Goal: Transaction & Acquisition: Purchase product/service

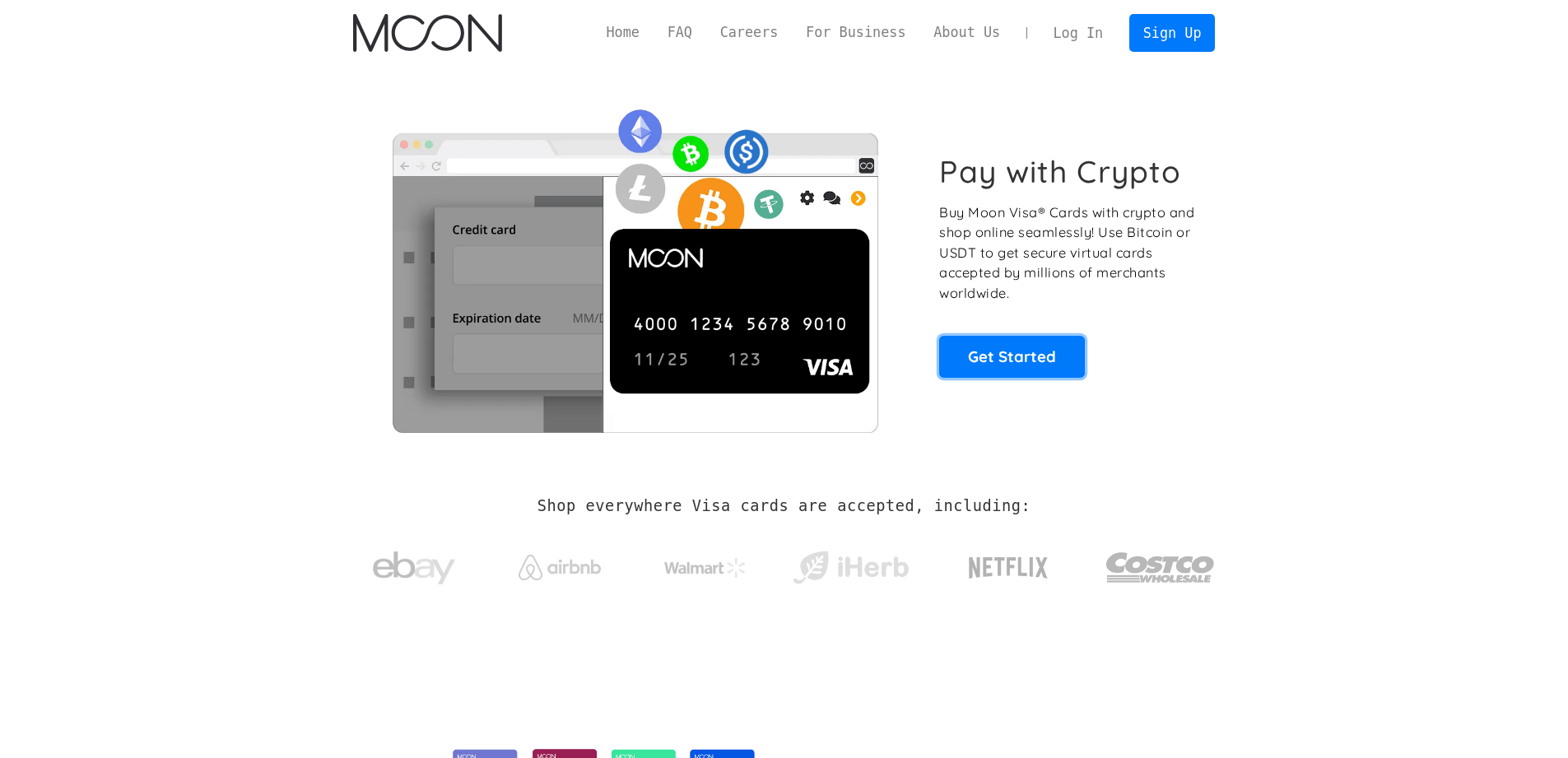
click at [1010, 373] on link "Get Started" at bounding box center [1012, 356] width 146 height 41
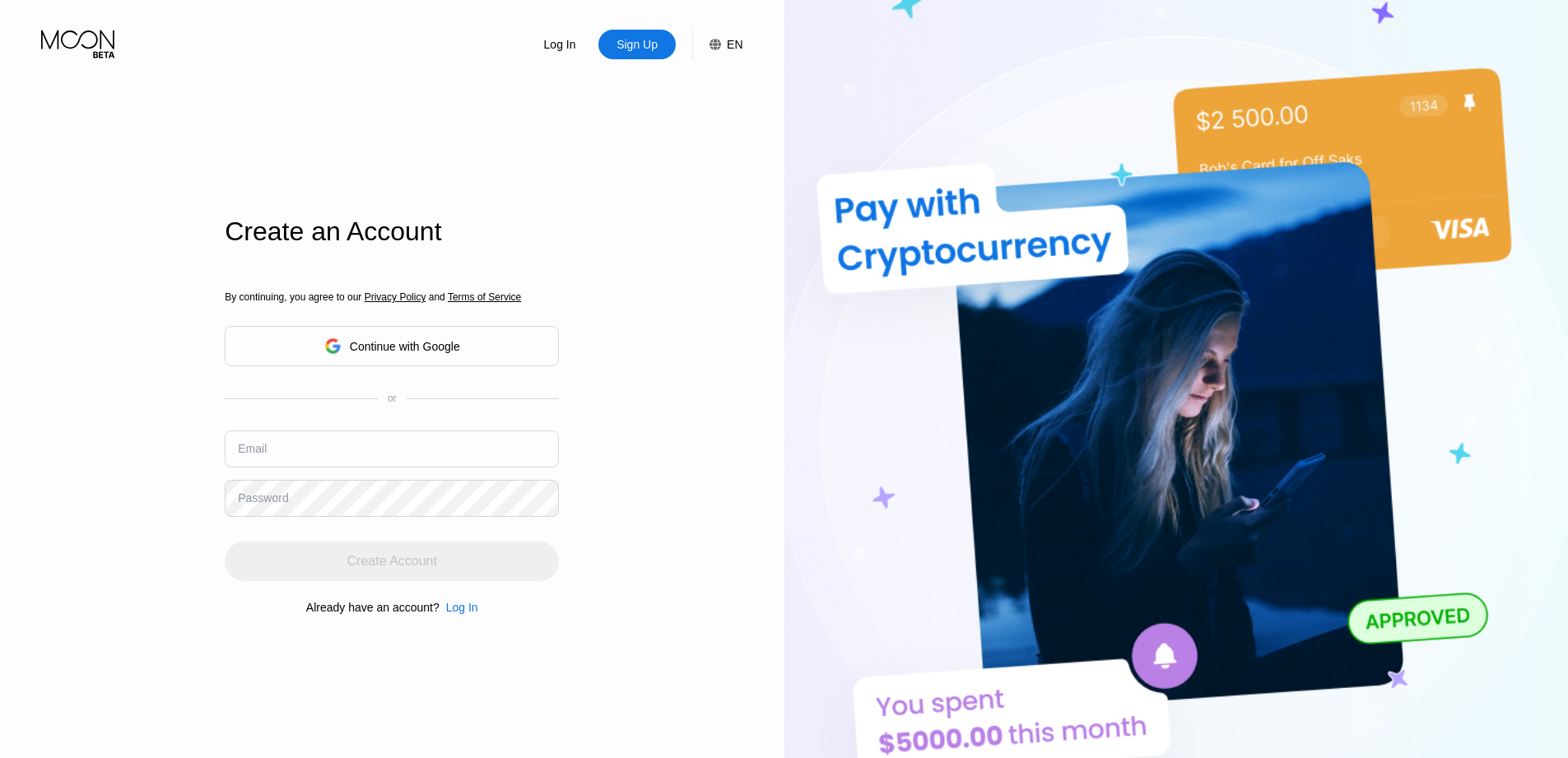
click at [381, 449] on input "text" at bounding box center [392, 450] width 335 height 37
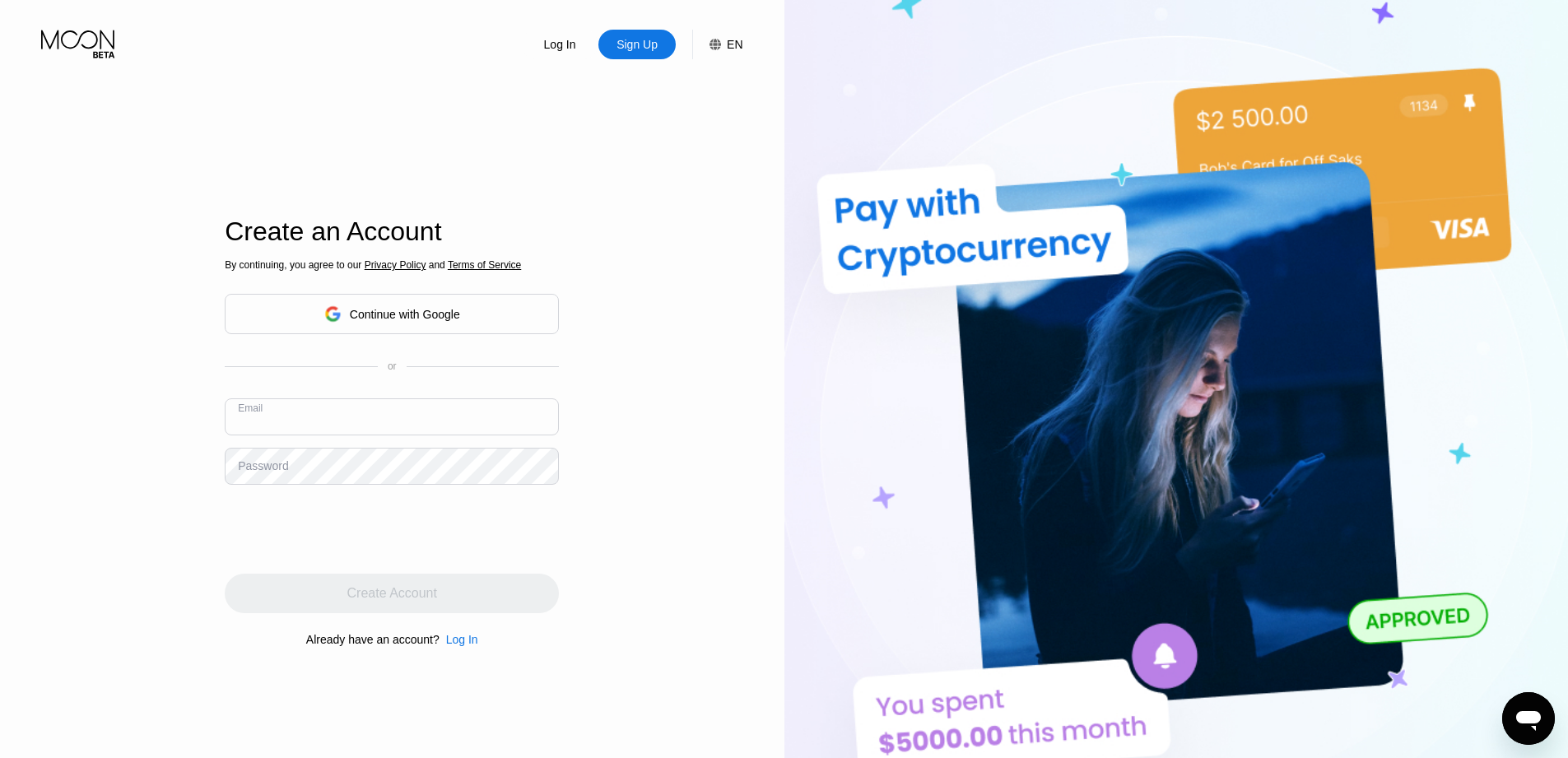
paste input "[EMAIL_ADDRESS][DOMAIN_NAME]"
type input "[EMAIL_ADDRESS][DOMAIN_NAME]"
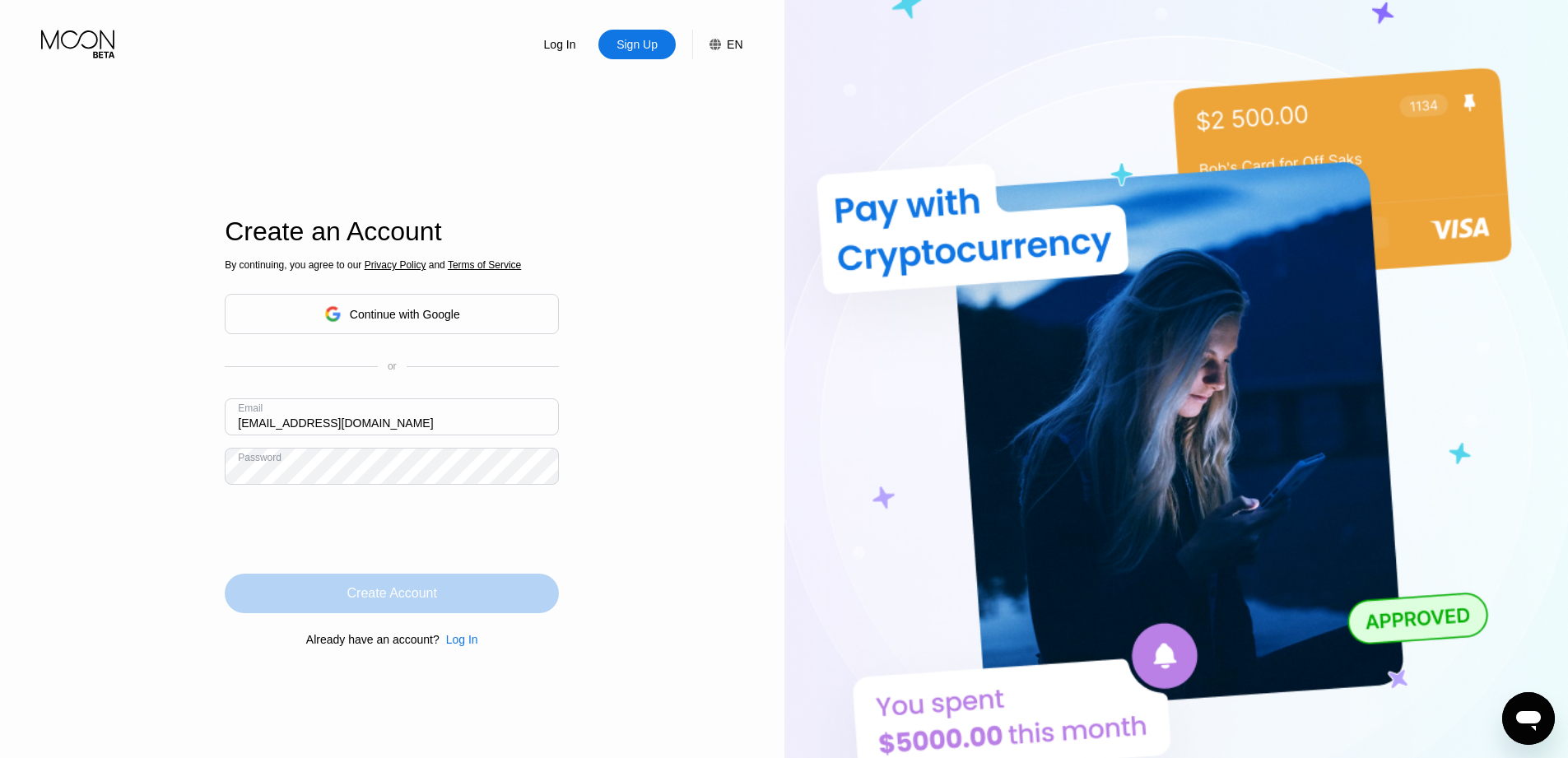
click at [403, 602] on div "Create Account" at bounding box center [392, 594] width 335 height 40
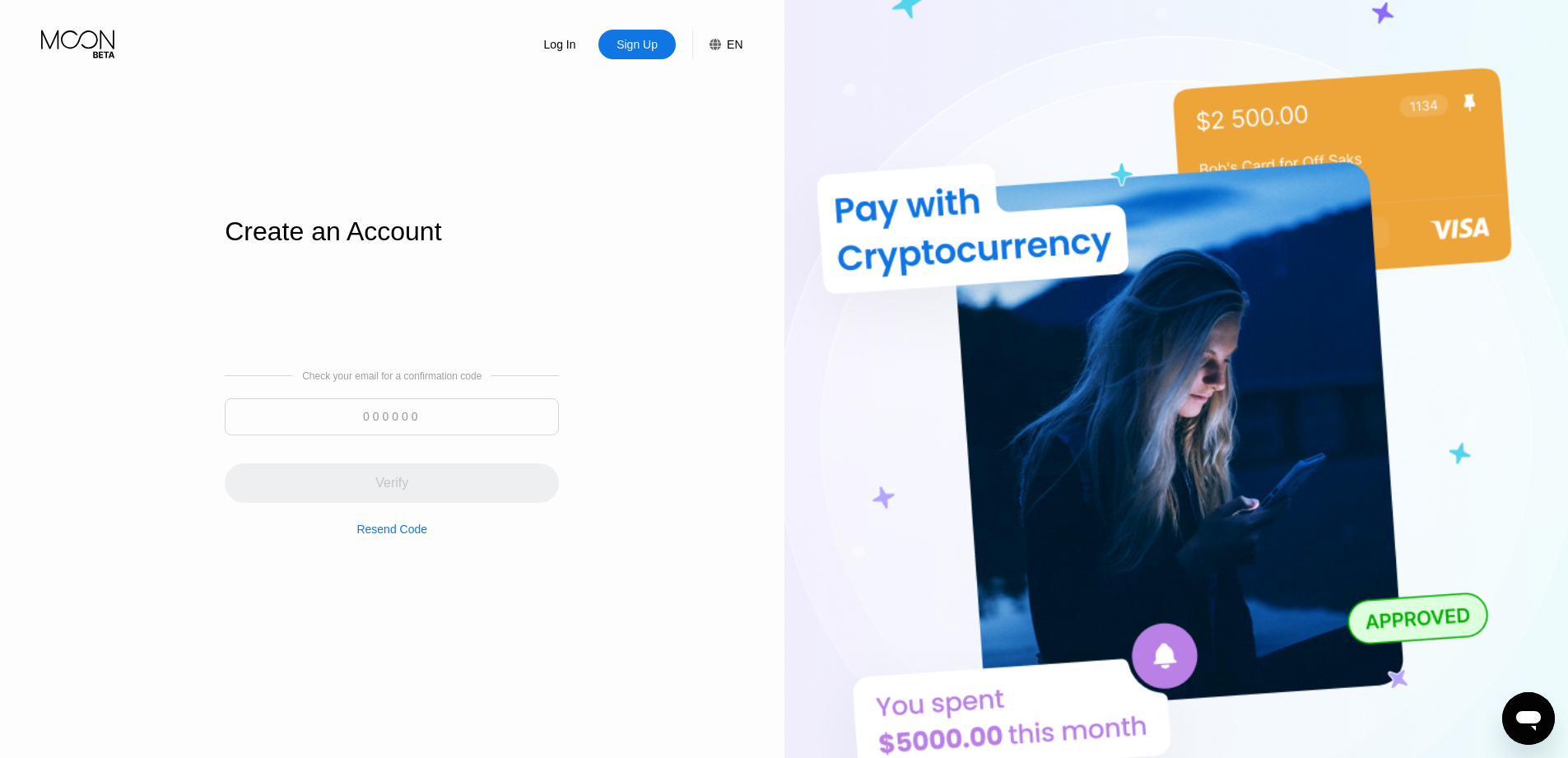
click at [365, 412] on input at bounding box center [392, 417] width 335 height 37
paste input "252026"
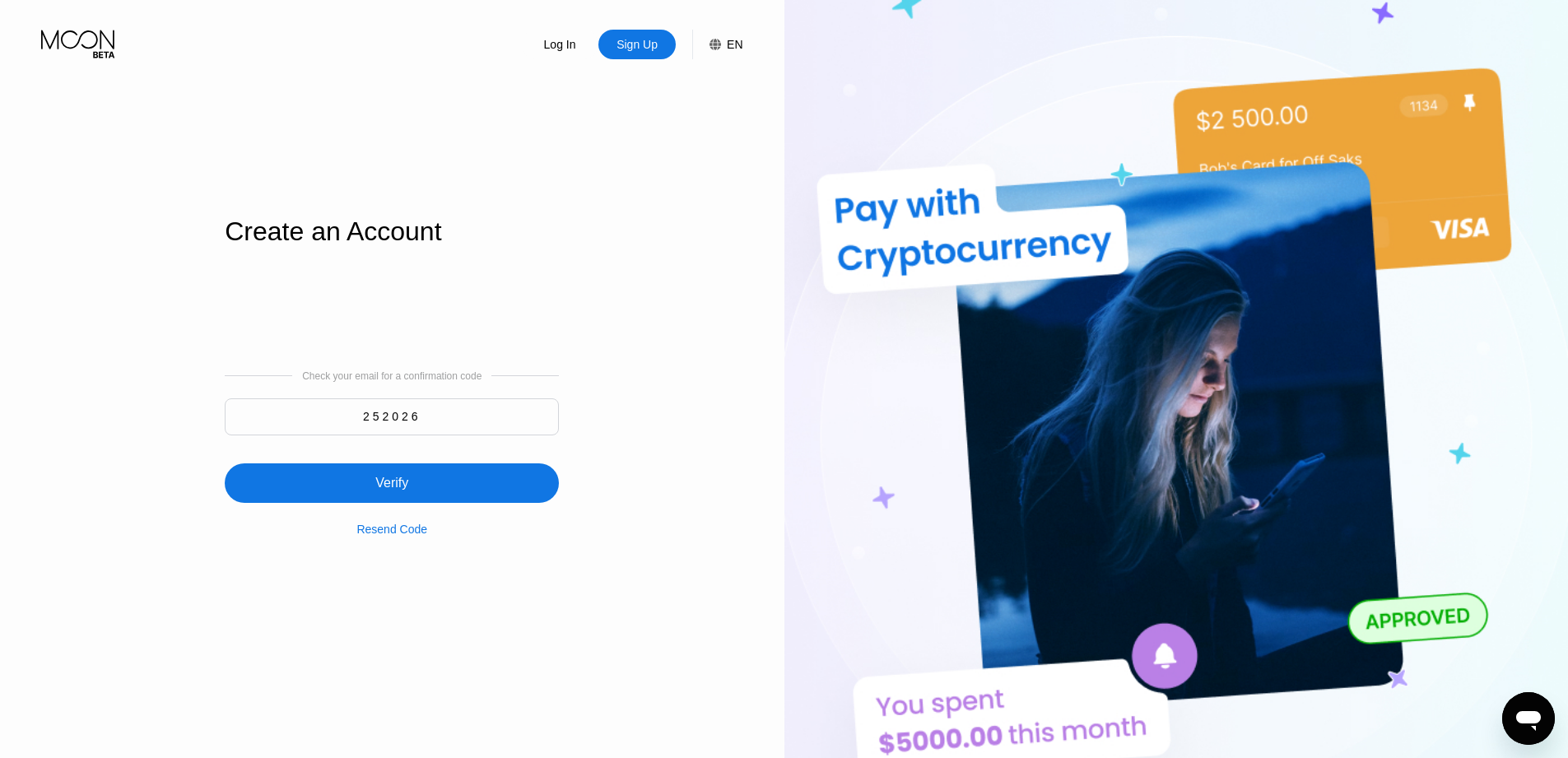
type input "252026"
click at [407, 473] on div "Verify" at bounding box center [392, 483] width 335 height 40
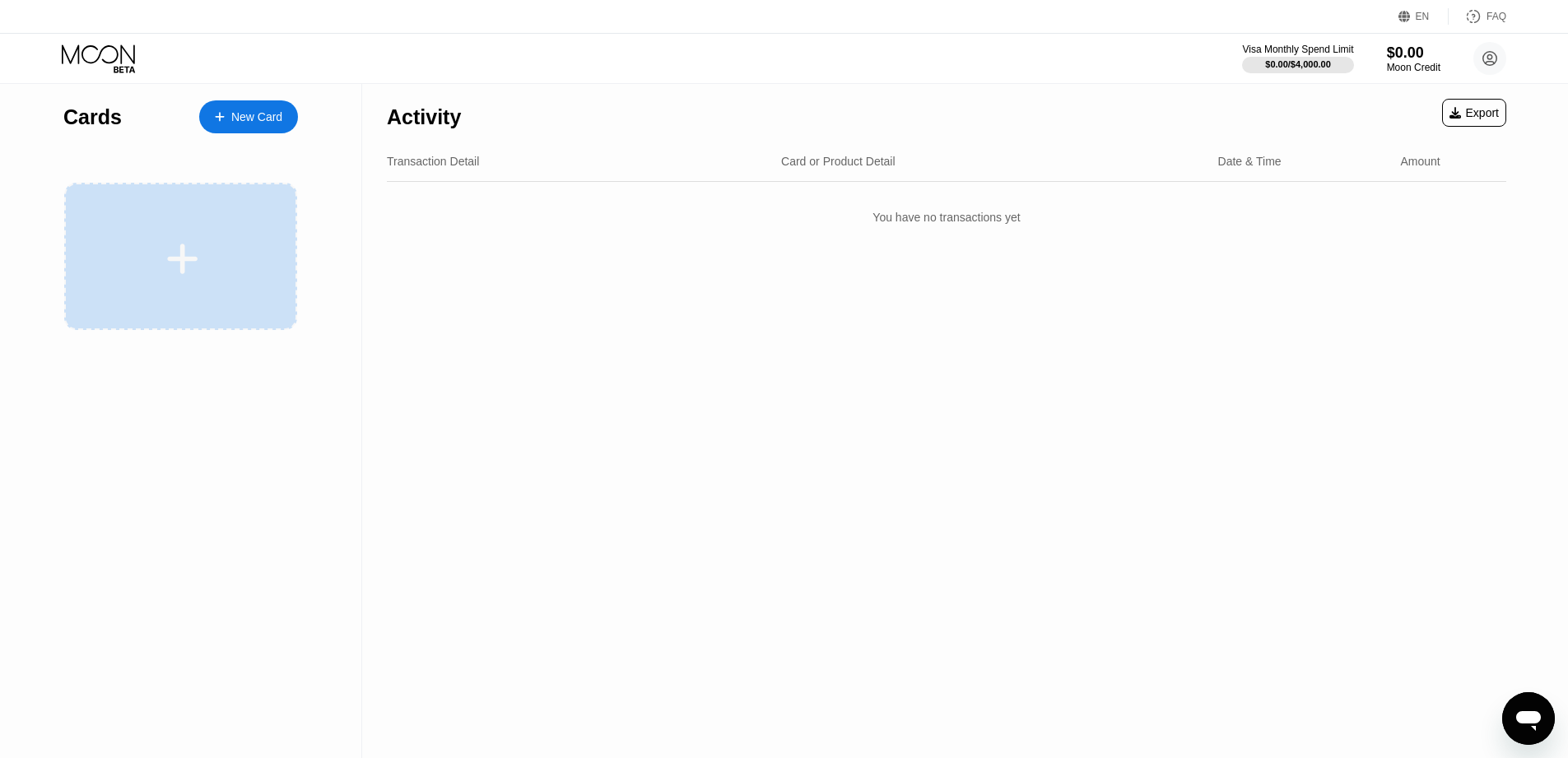
click at [168, 237] on div at bounding box center [180, 256] width 232 height 147
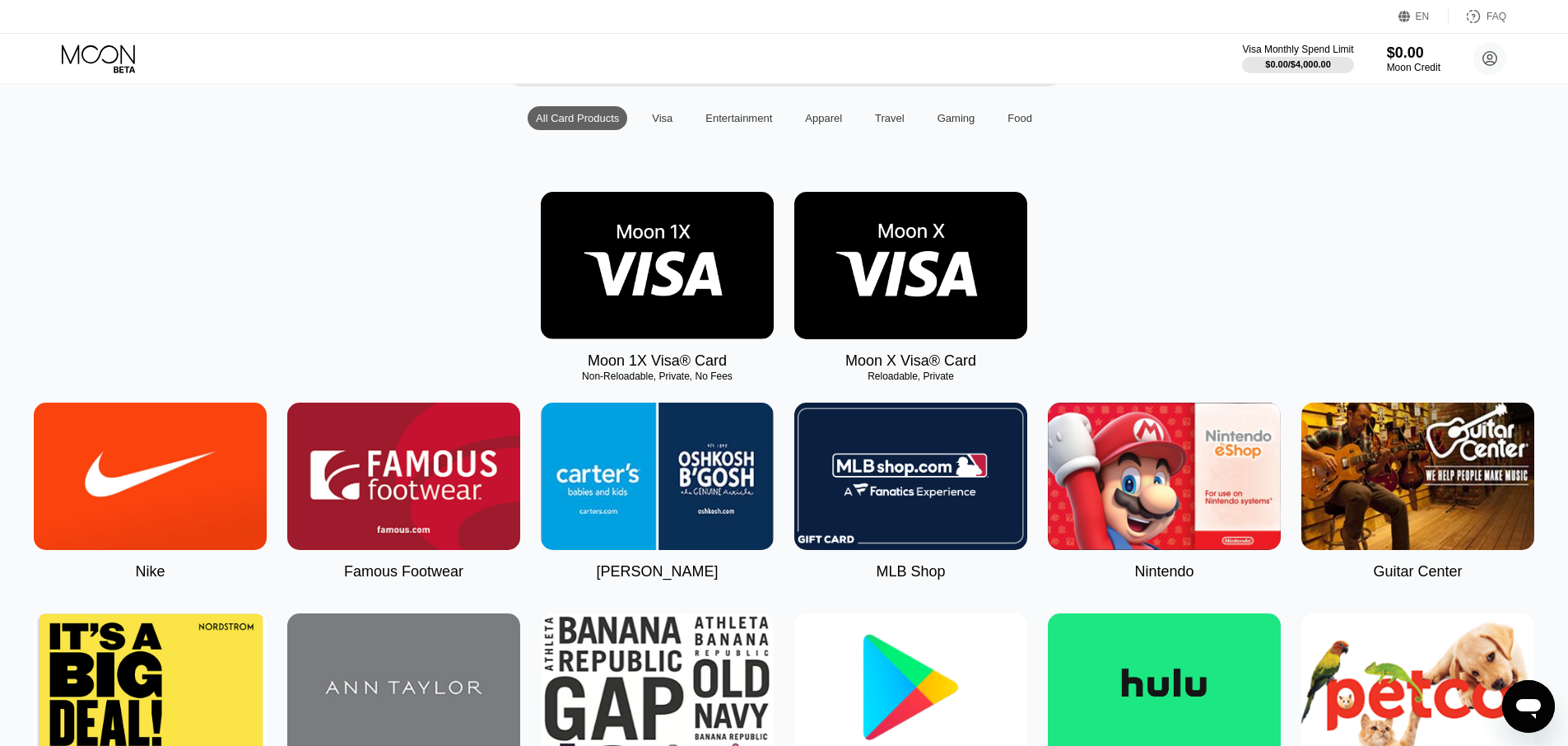
scroll to position [197, 0]
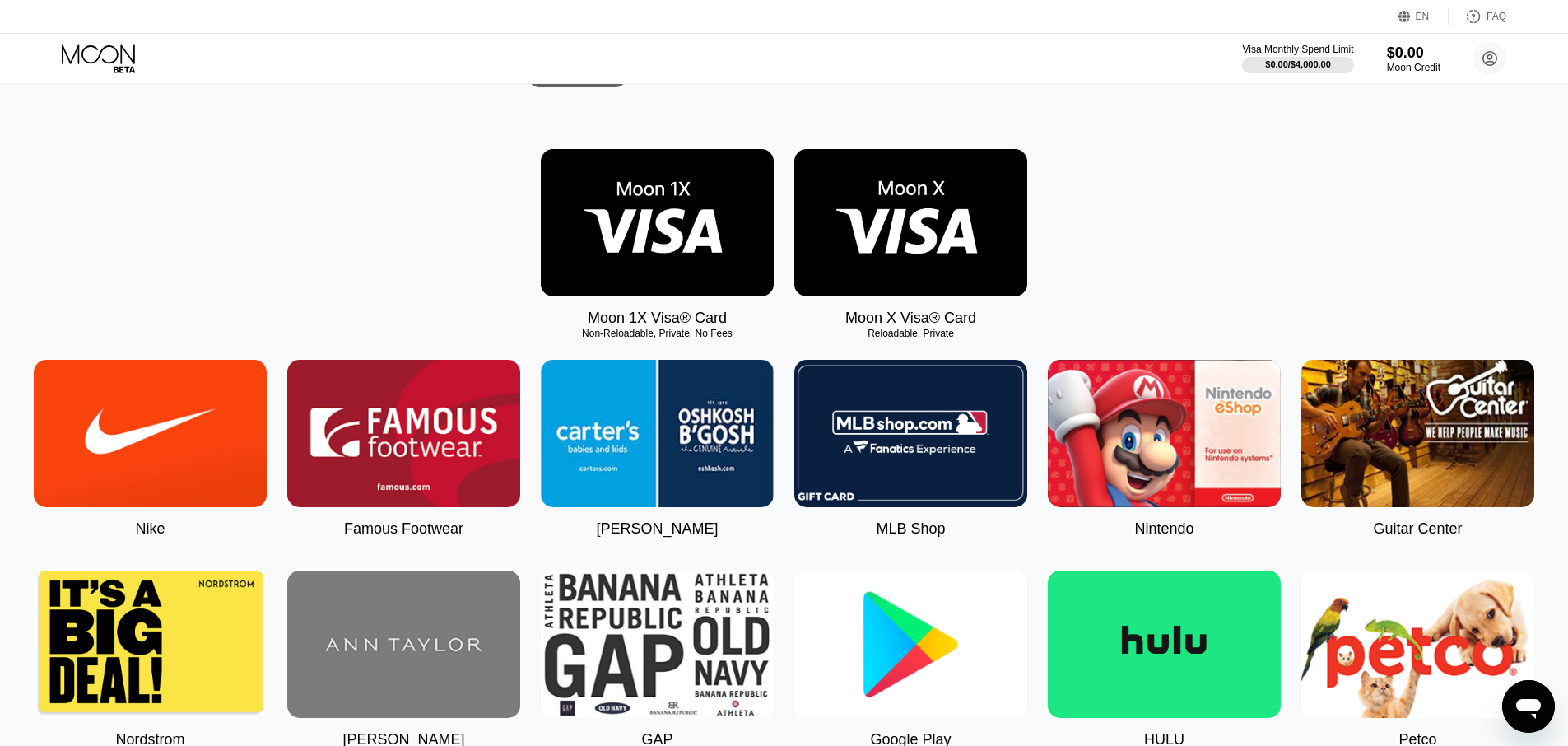
click at [869, 249] on img at bounding box center [909, 222] width 232 height 147
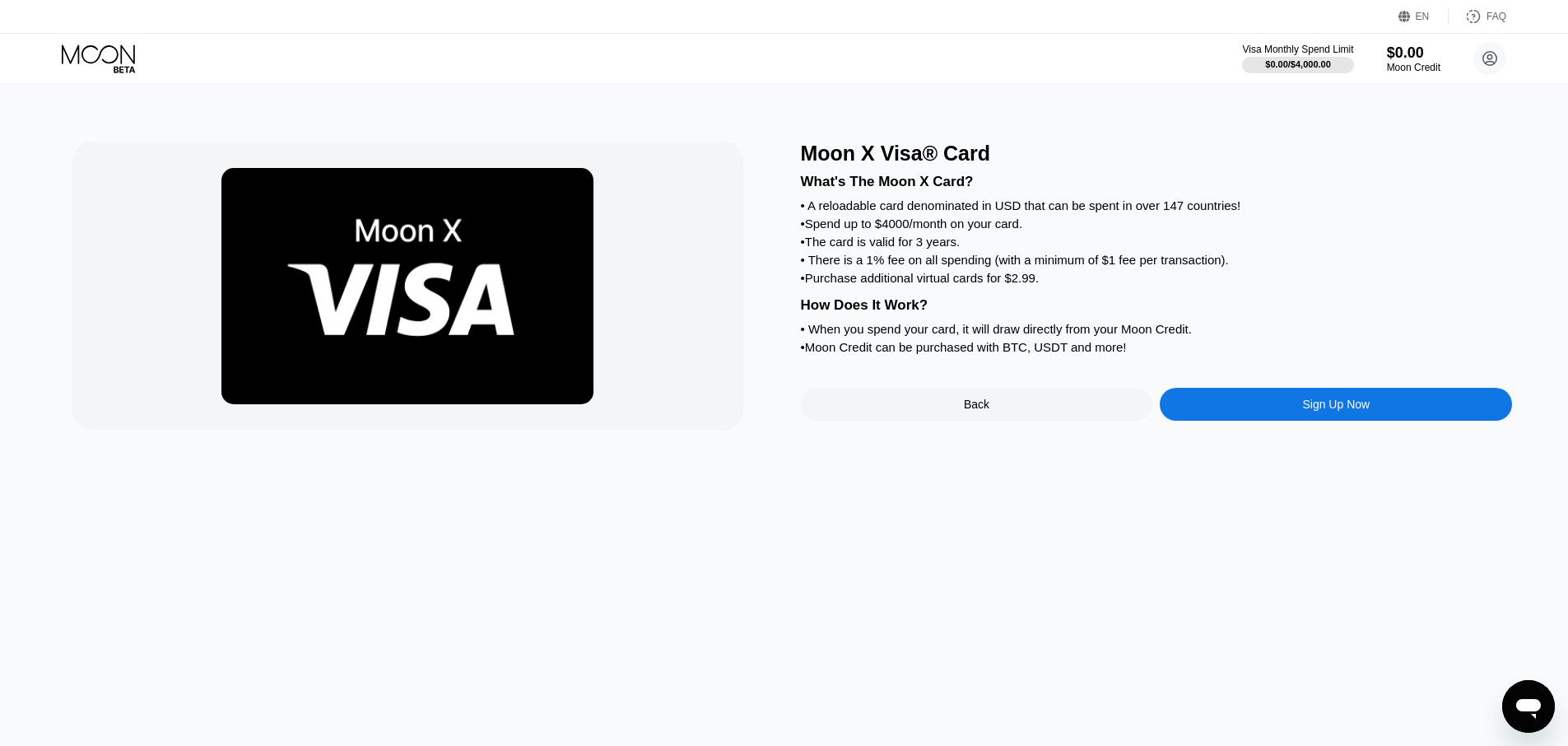
click at [1230, 401] on div "Sign Up Now" at bounding box center [1336, 405] width 352 height 33
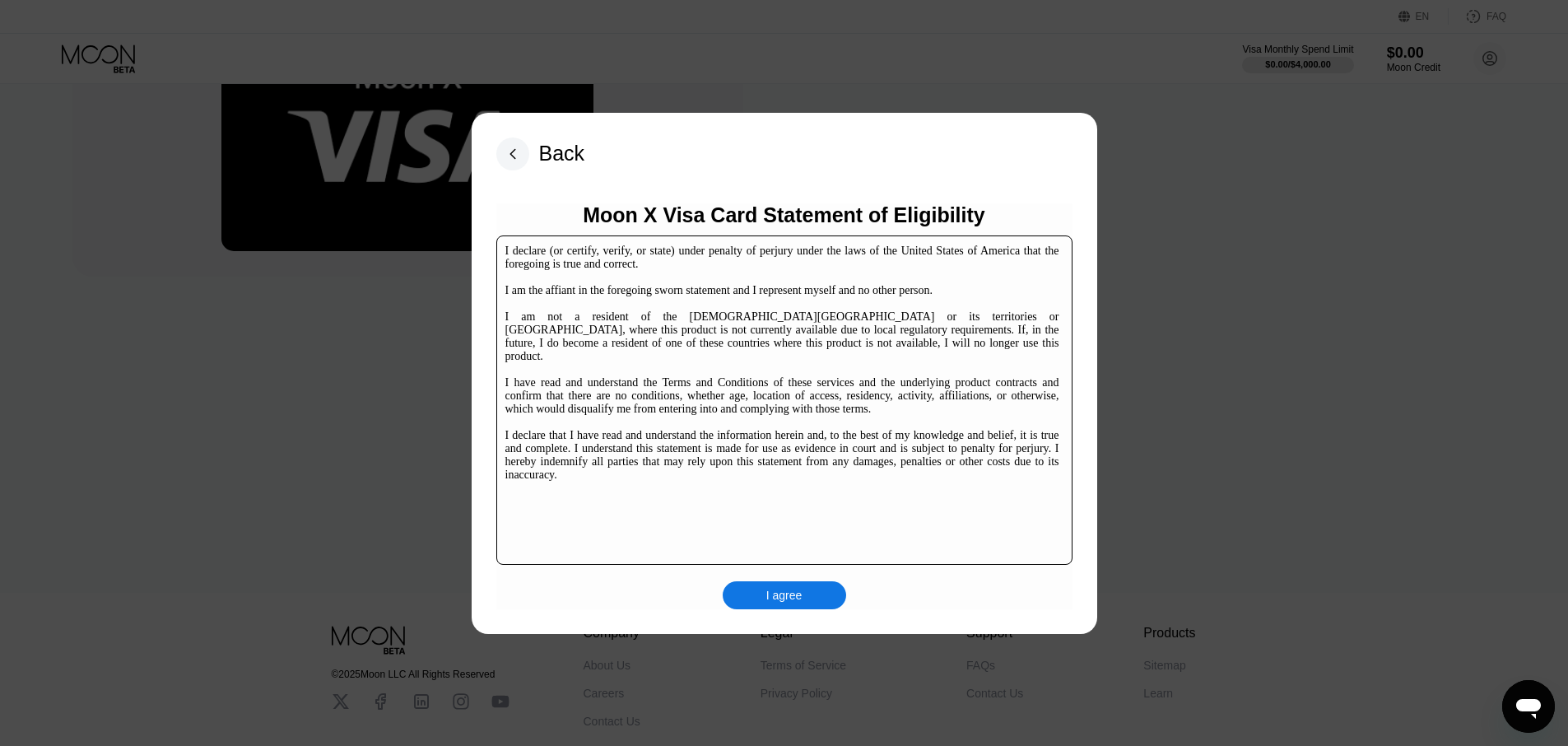
scroll to position [197, 0]
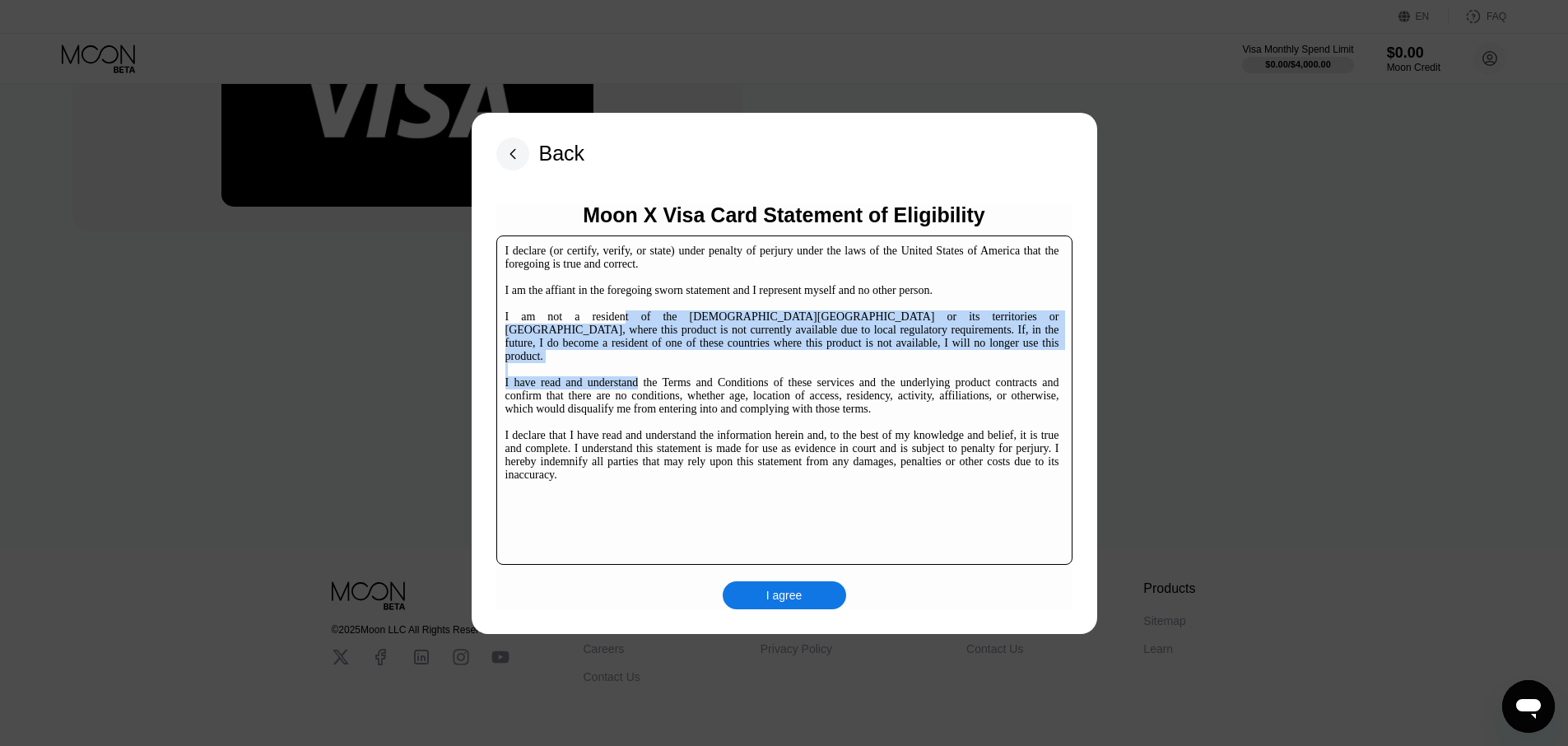
drag, startPoint x: 592, startPoint y: 316, endPoint x: 637, endPoint y: 371, distance: 71.1
click at [637, 371] on div "I declare (or certify, verify, or state) under penalty of perjury under the law…" at bounding box center [781, 363] width 553 height 237
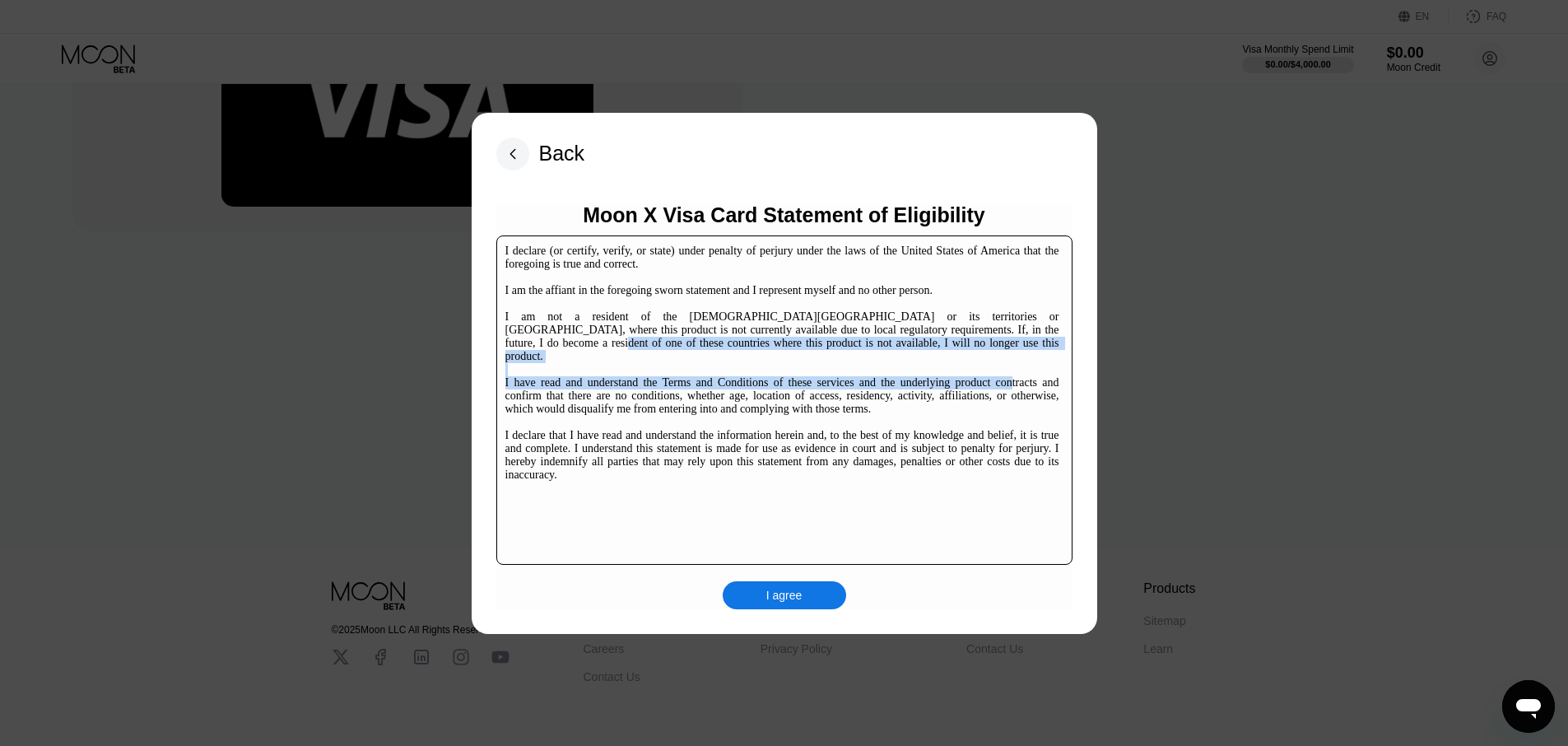
drag, startPoint x: 1008, startPoint y: 335, endPoint x: 1000, endPoint y: 373, distance: 38.8
click at [1000, 372] on div "I declare (or certify, verify, or state) under penalty of perjury under the law…" at bounding box center [781, 363] width 553 height 237
click at [1000, 375] on div "I declare (or certify, verify, or state) under penalty of perjury under the law…" at bounding box center [781, 363] width 553 height 237
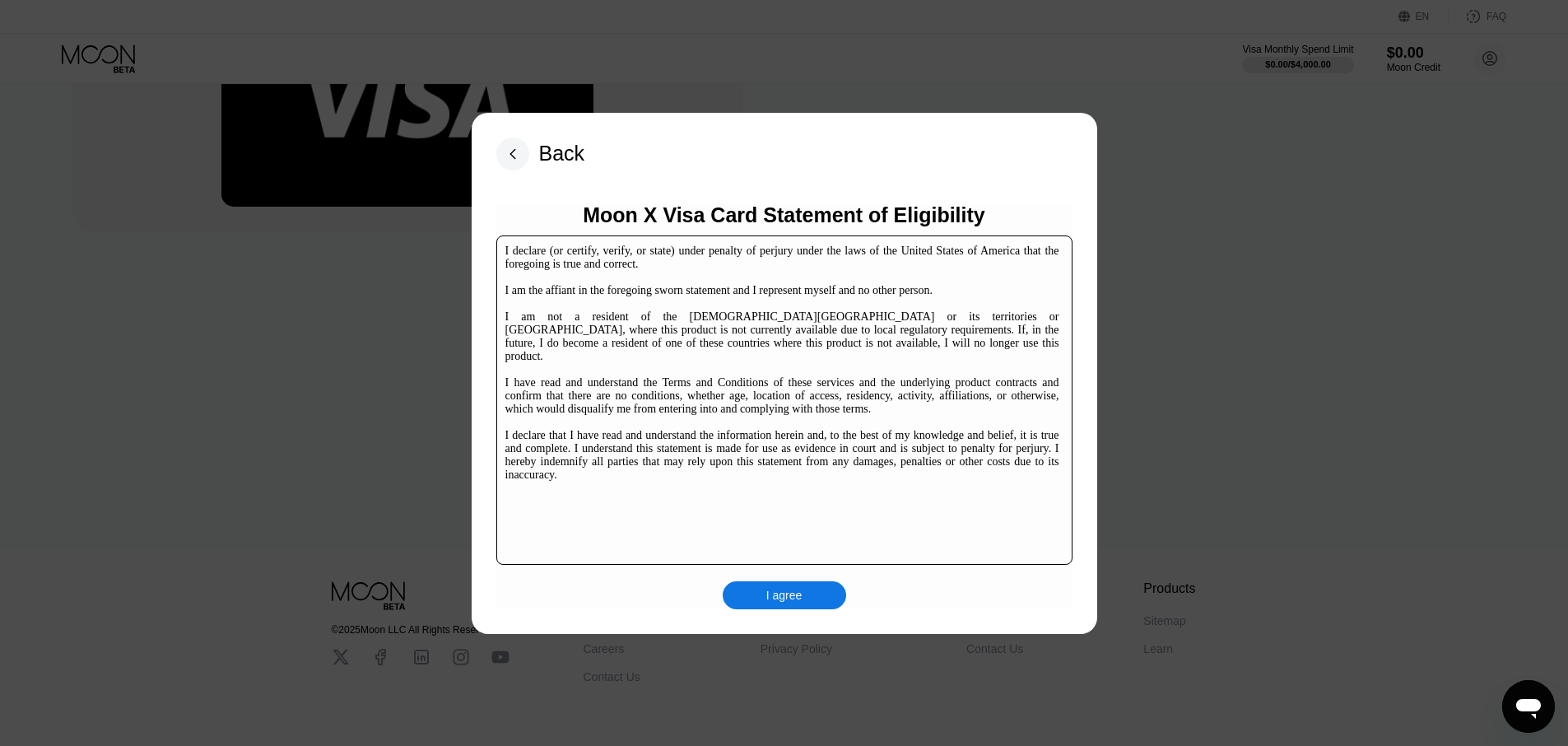
click at [807, 605] on div "I agree" at bounding box center [784, 594] width 124 height 28
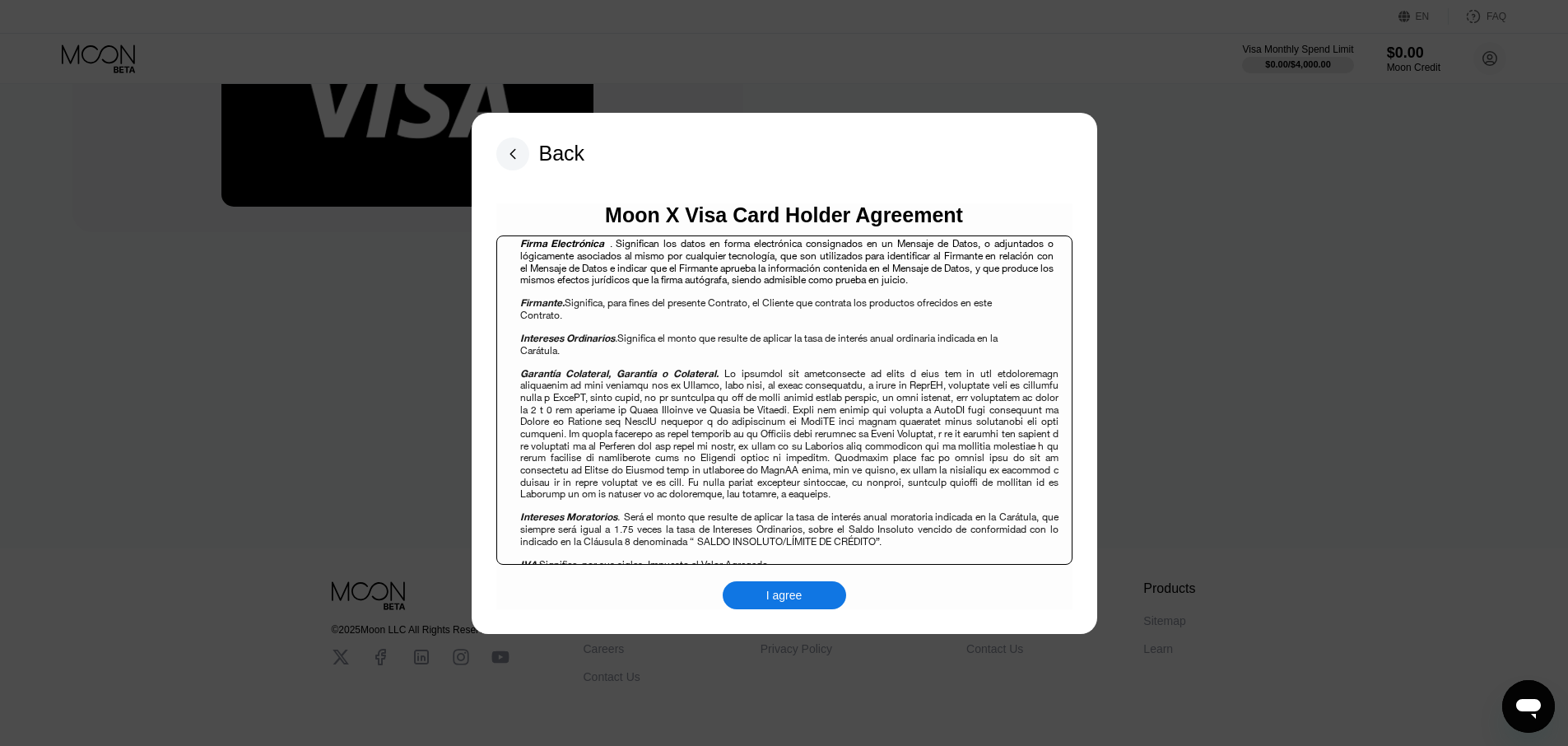
scroll to position [1481, 0]
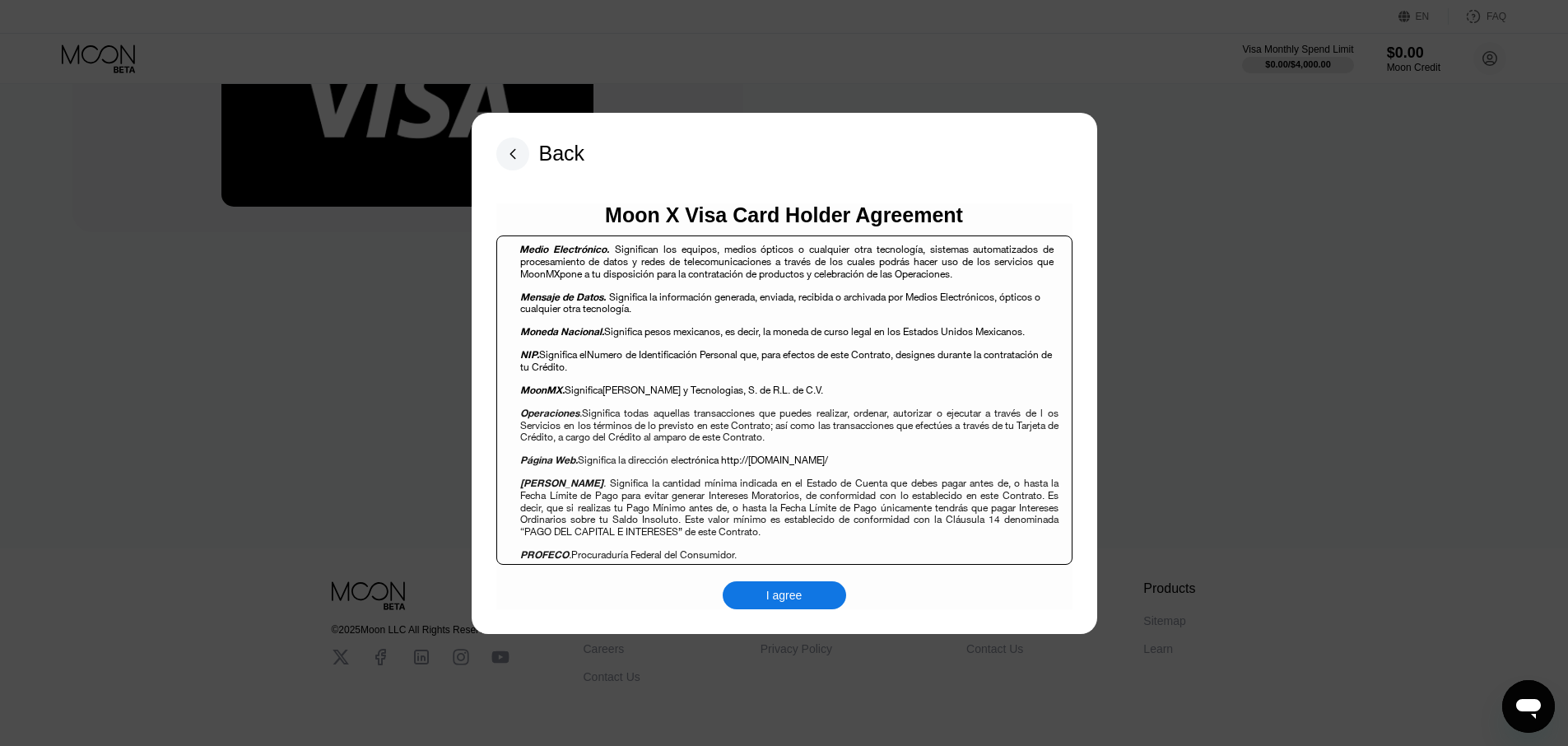
click at [813, 590] on div "I agree" at bounding box center [784, 594] width 124 height 28
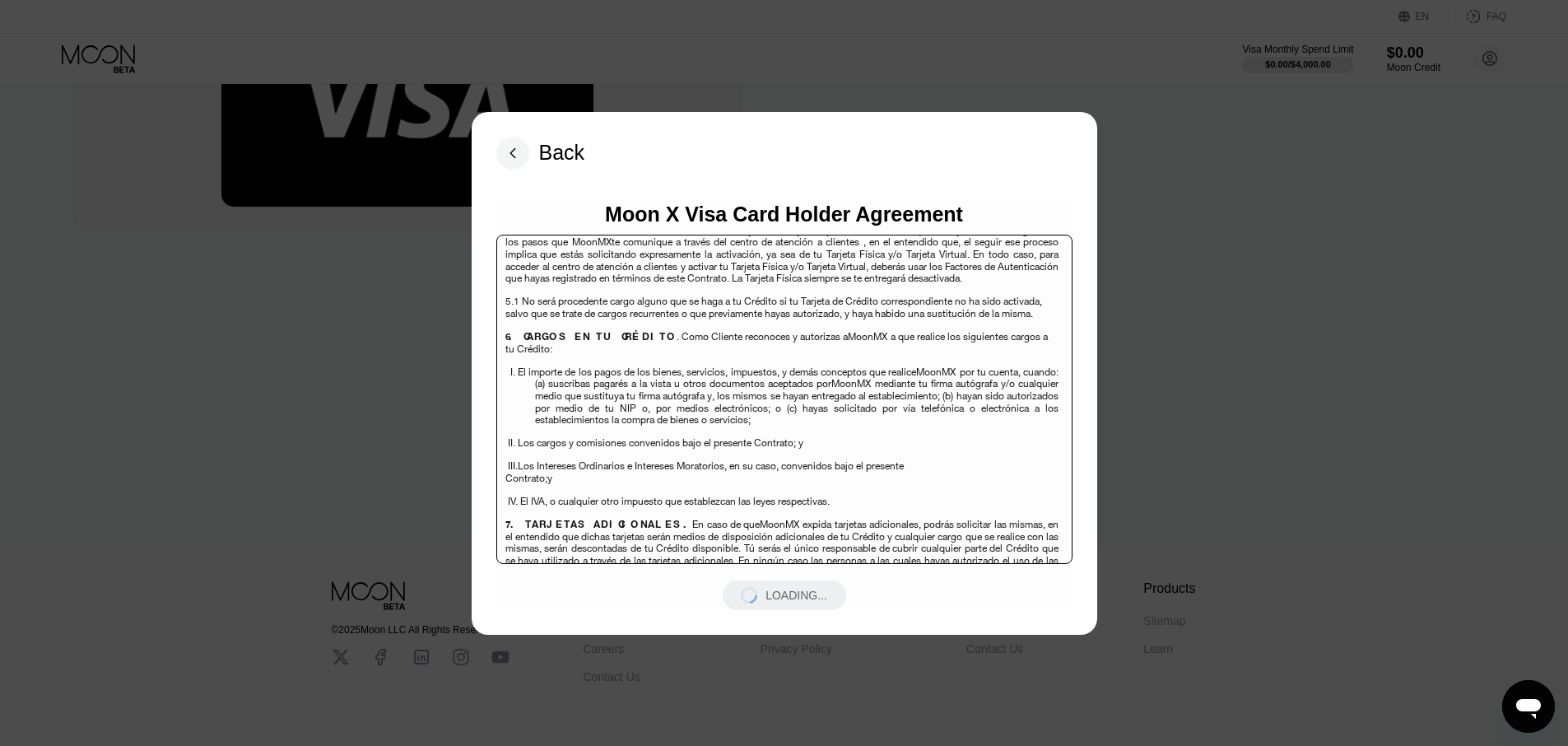
scroll to position [4147, 0]
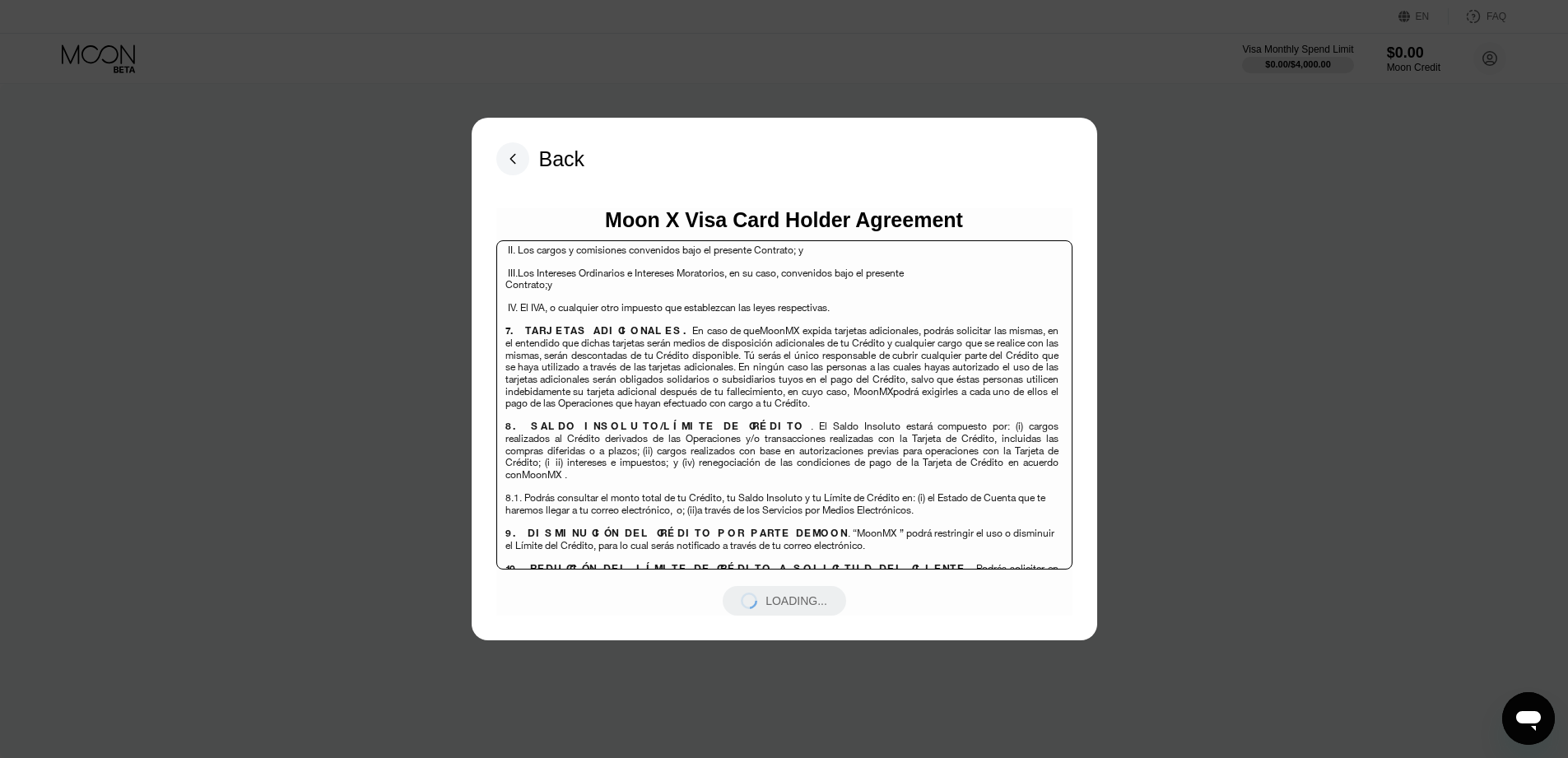
scroll to position [5928, 0]
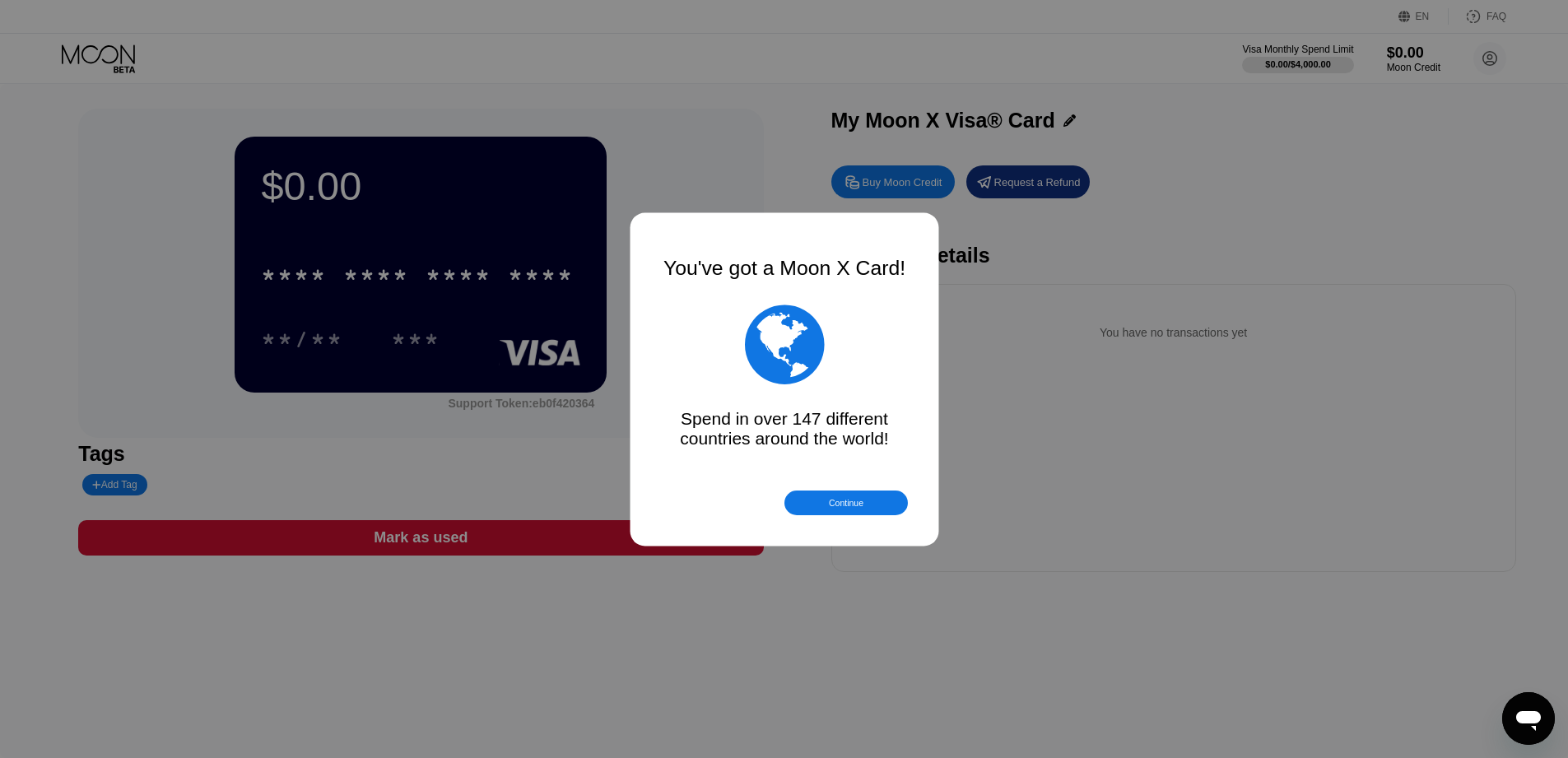
click at [394, 343] on div at bounding box center [790, 379] width 1580 height 758
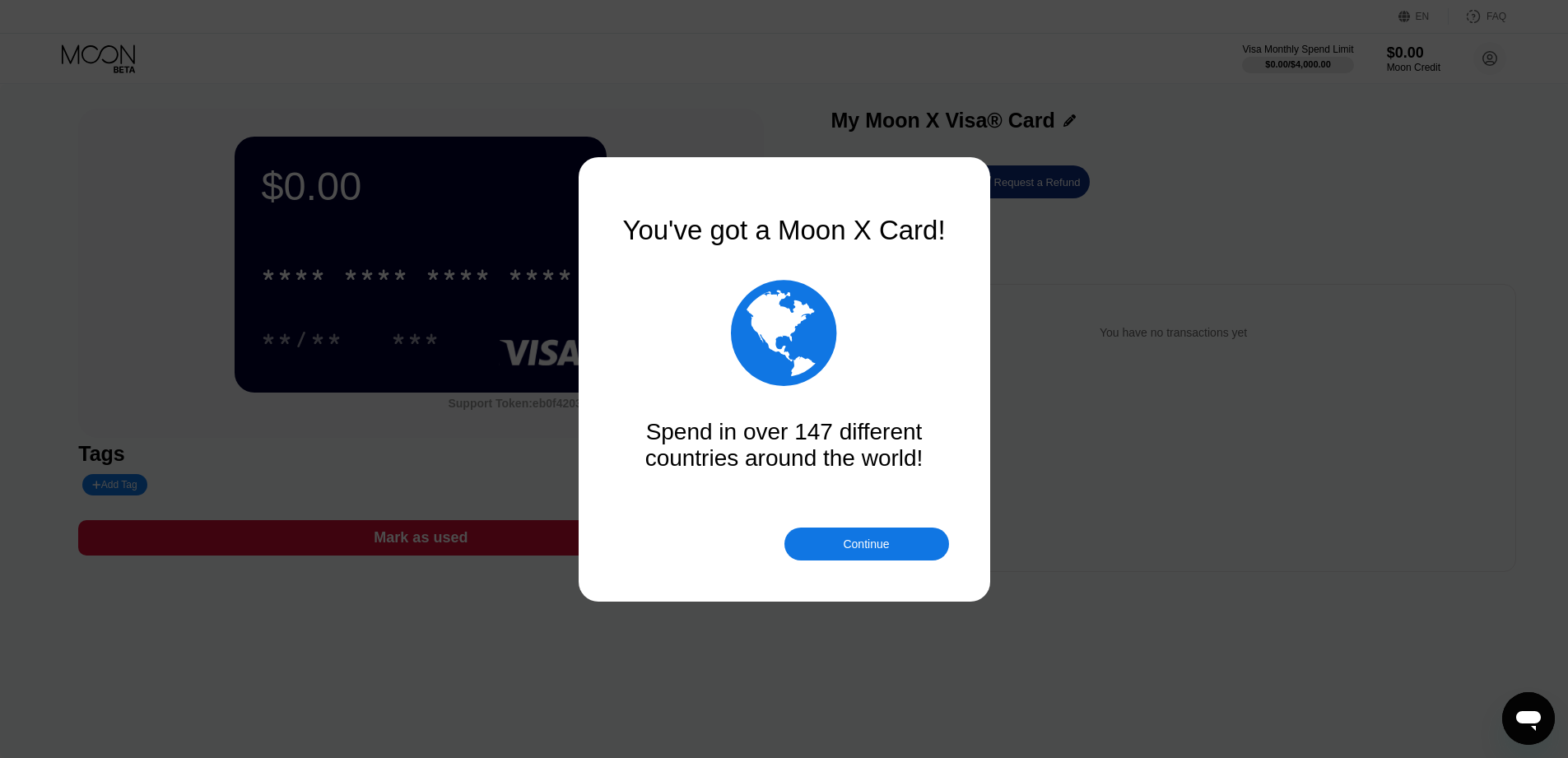
click at [699, 108] on div at bounding box center [790, 379] width 1580 height 758
click at [540, 594] on div at bounding box center [790, 379] width 1580 height 758
click at [839, 561] on div at bounding box center [790, 379] width 1580 height 758
click at [847, 549] on div "Continue" at bounding box center [865, 544] width 46 height 14
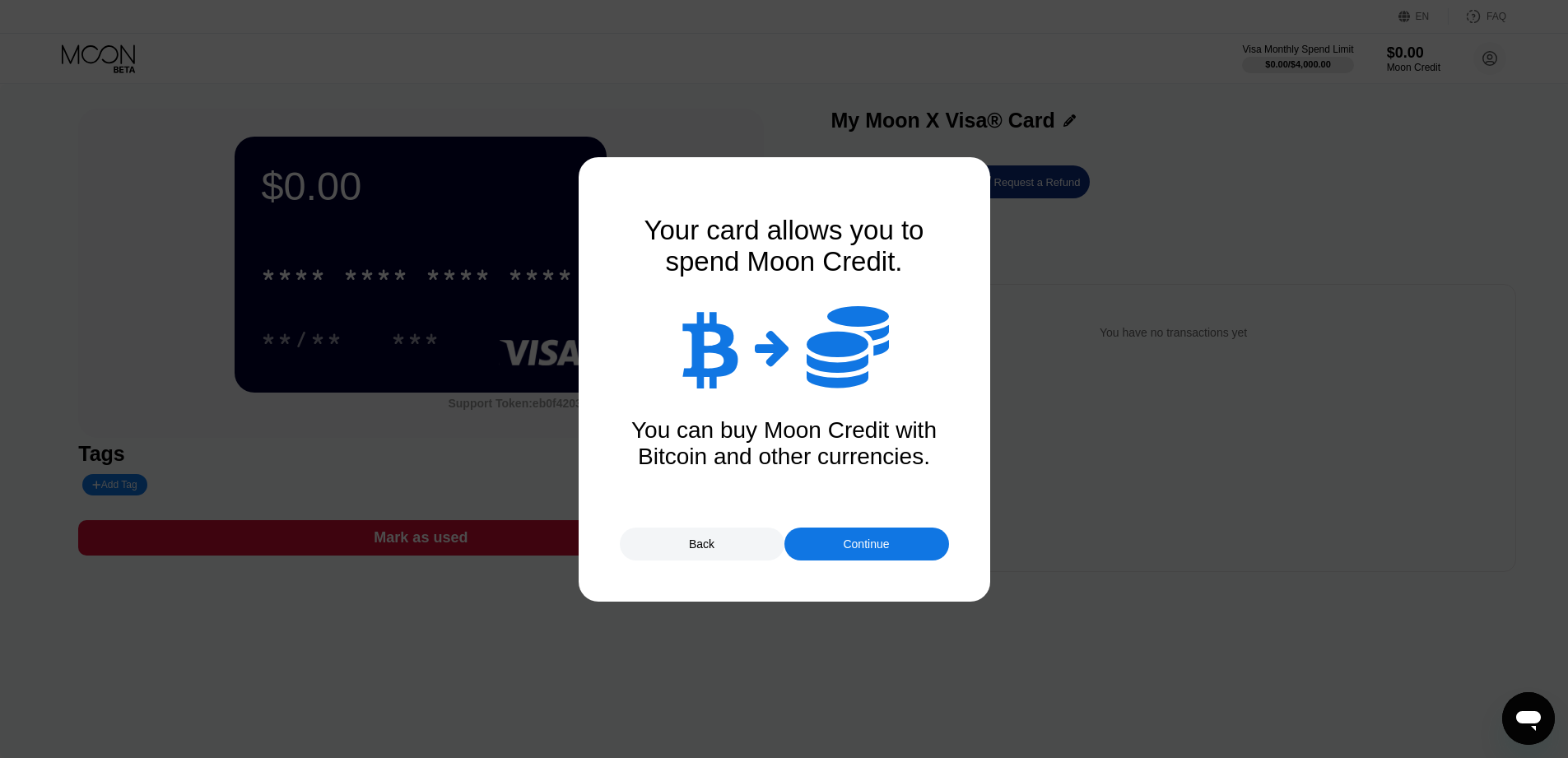
click at [842, 537] on div "Continue" at bounding box center [866, 544] width 164 height 33
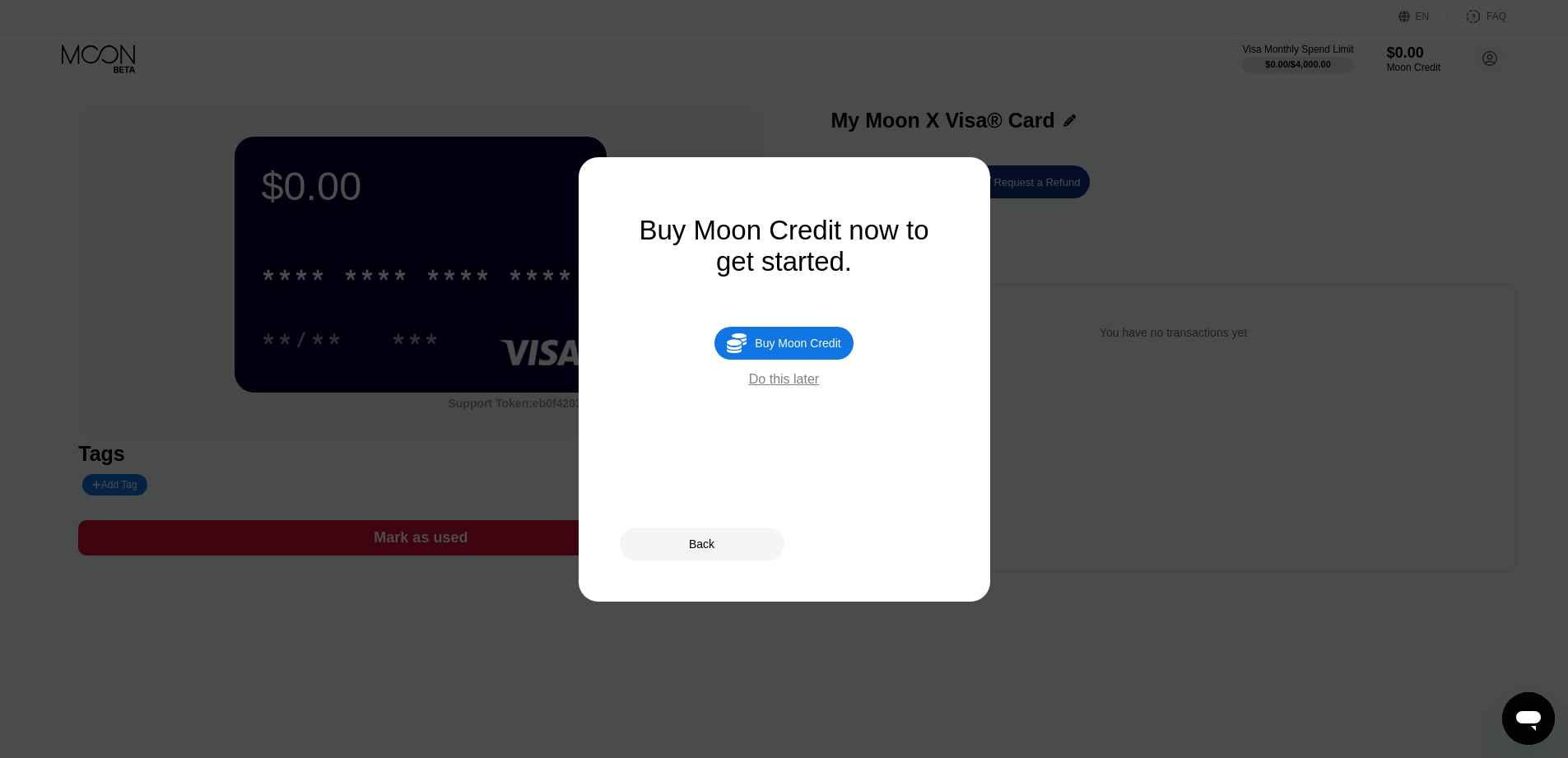
click at [791, 382] on div "Do this later" at bounding box center [784, 379] width 70 height 15
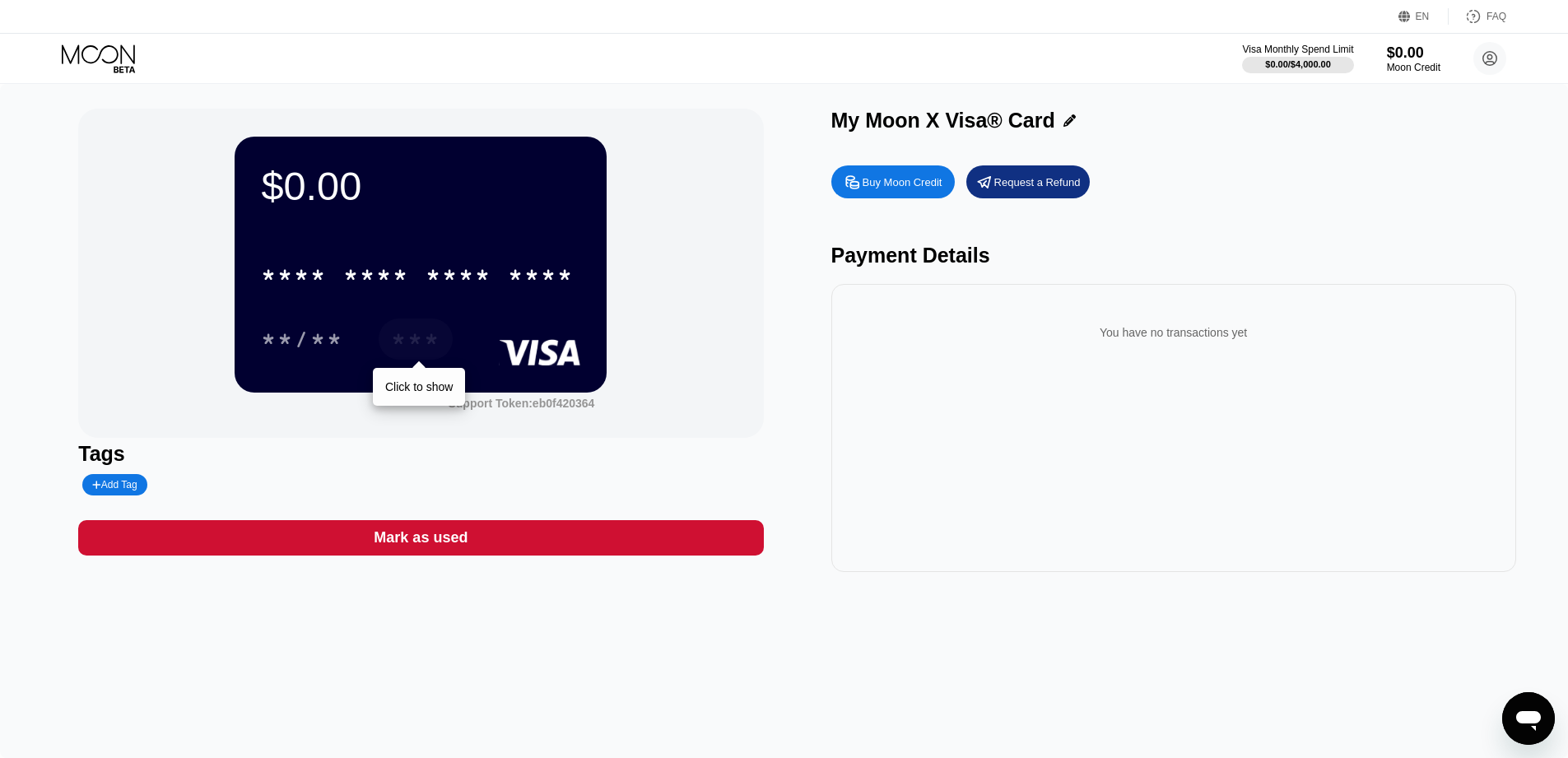
click at [420, 337] on div "***" at bounding box center [415, 342] width 50 height 26
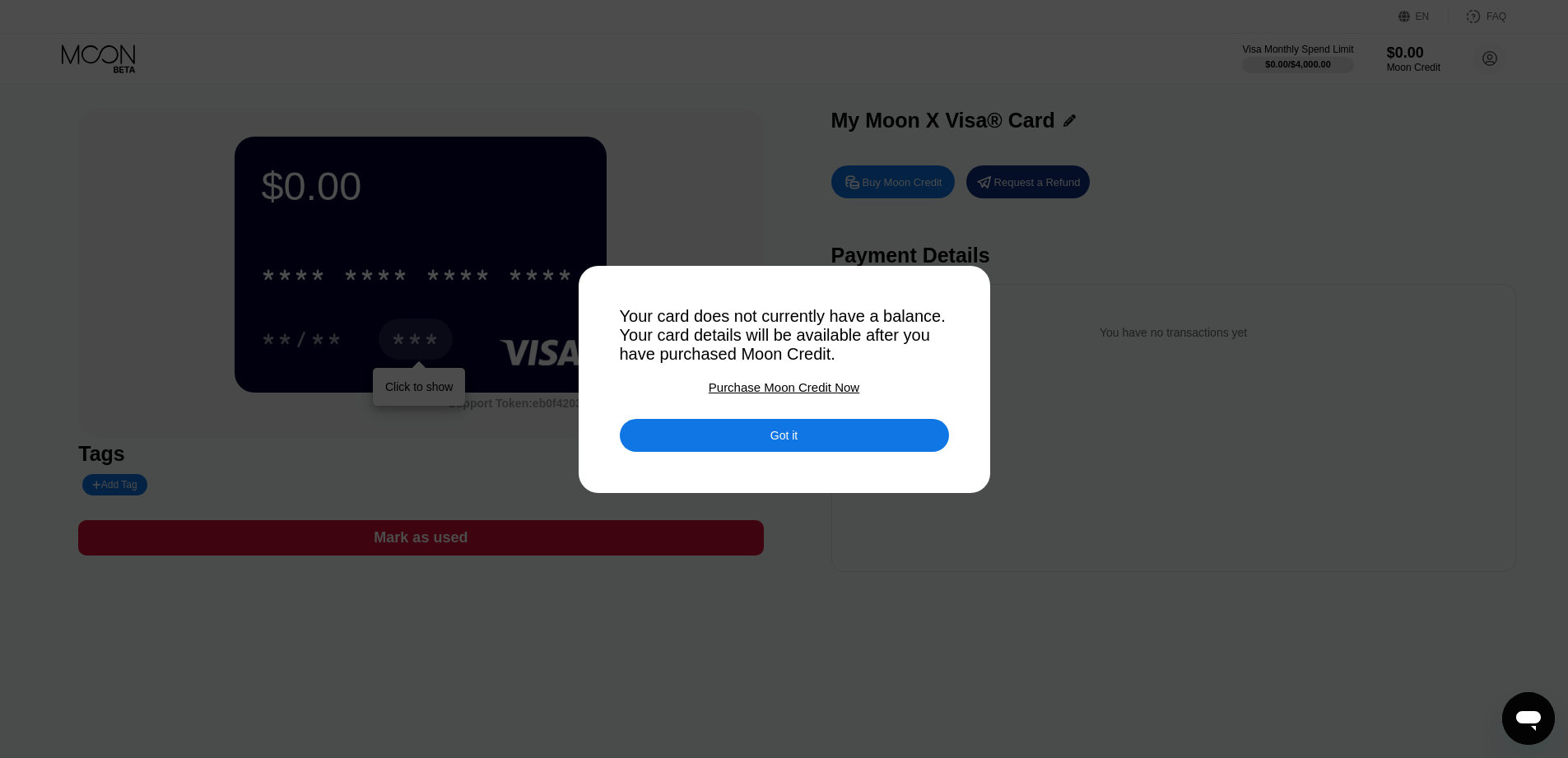
click at [770, 439] on div "Got it" at bounding box center [784, 435] width 27 height 15
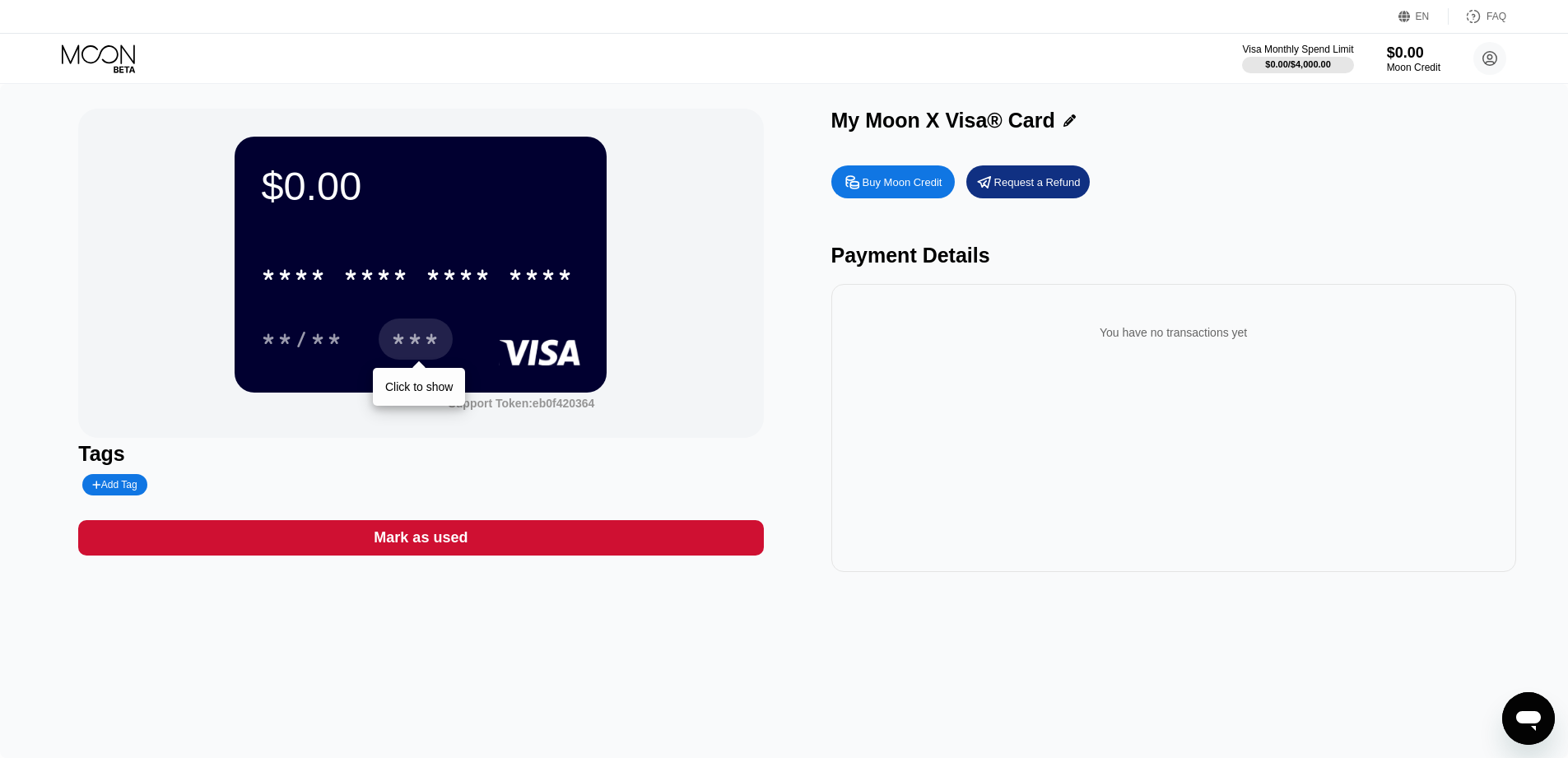
click at [412, 434] on div "$0.00 * * * * * * * * * * * * **** **/** *** Click to show Support Token: eb0f4…" at bounding box center [420, 273] width 685 height 329
click at [857, 241] on div "Buy Moon Credit Request a Refund Payment Details You have no transactions yet" at bounding box center [1174, 365] width 685 height 415
click at [391, 454] on div "Tags" at bounding box center [420, 453] width 685 height 24
click at [346, 379] on div "$0.00 * * * * * * * * * * * * **** **/** *** Click to show" at bounding box center [420, 264] width 372 height 255
click at [553, 322] on div "**/** *** Click to show" at bounding box center [420, 339] width 319 height 41
